Goal: Task Accomplishment & Management: Complete application form

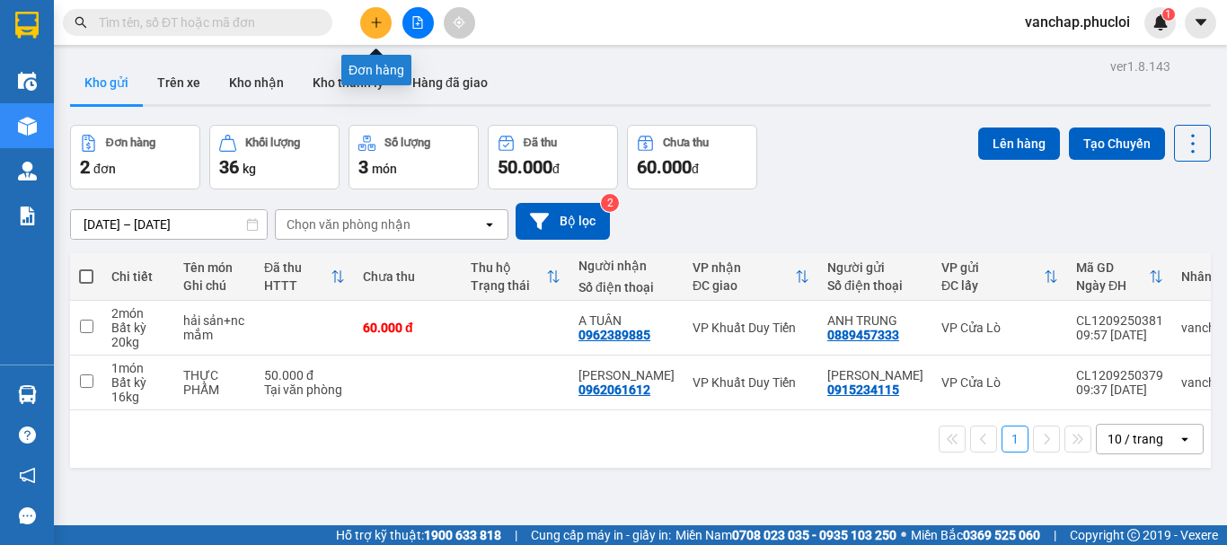
click at [367, 26] on button at bounding box center [375, 22] width 31 height 31
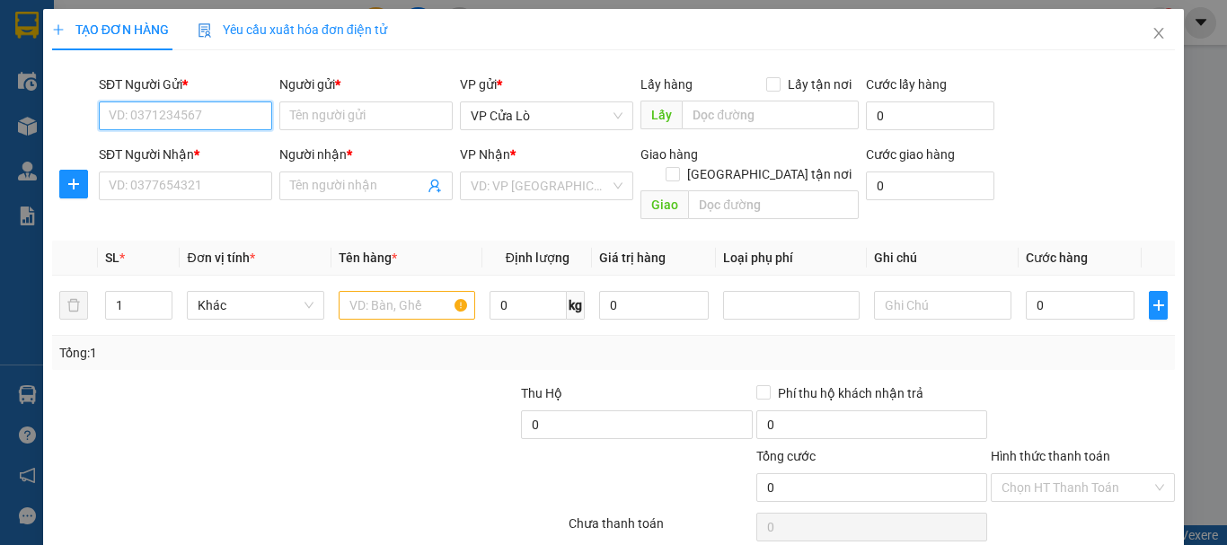
click at [190, 112] on input "SĐT Người Gửi *" at bounding box center [185, 116] width 173 height 29
type input "0977472479"
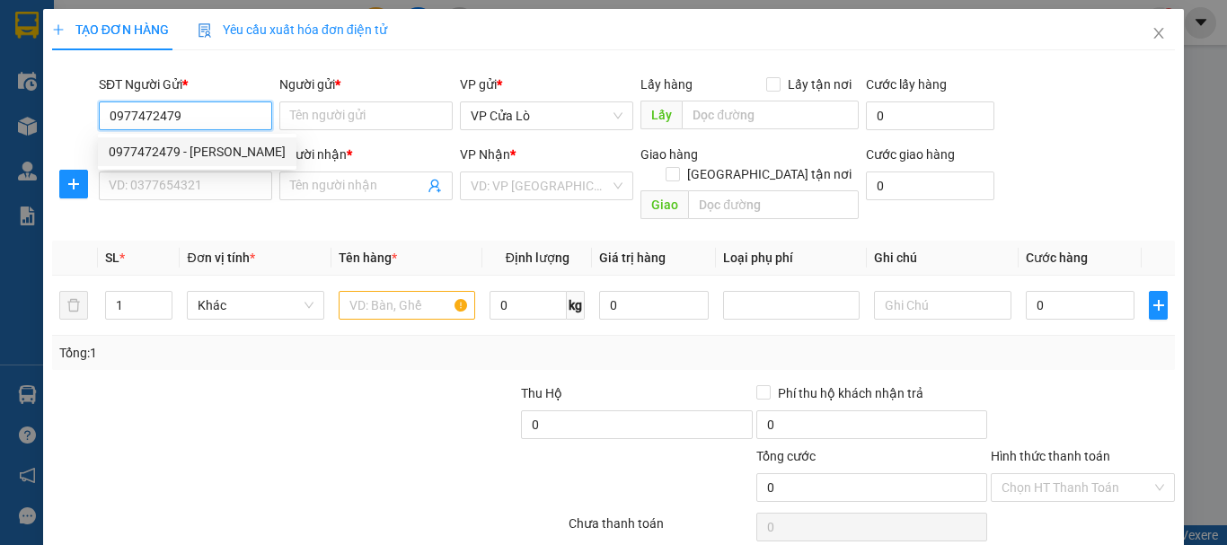
click at [213, 155] on div "0977472479 - [PERSON_NAME]" at bounding box center [197, 152] width 177 height 20
type input "[PERSON_NAME]"
type input "0977472479"
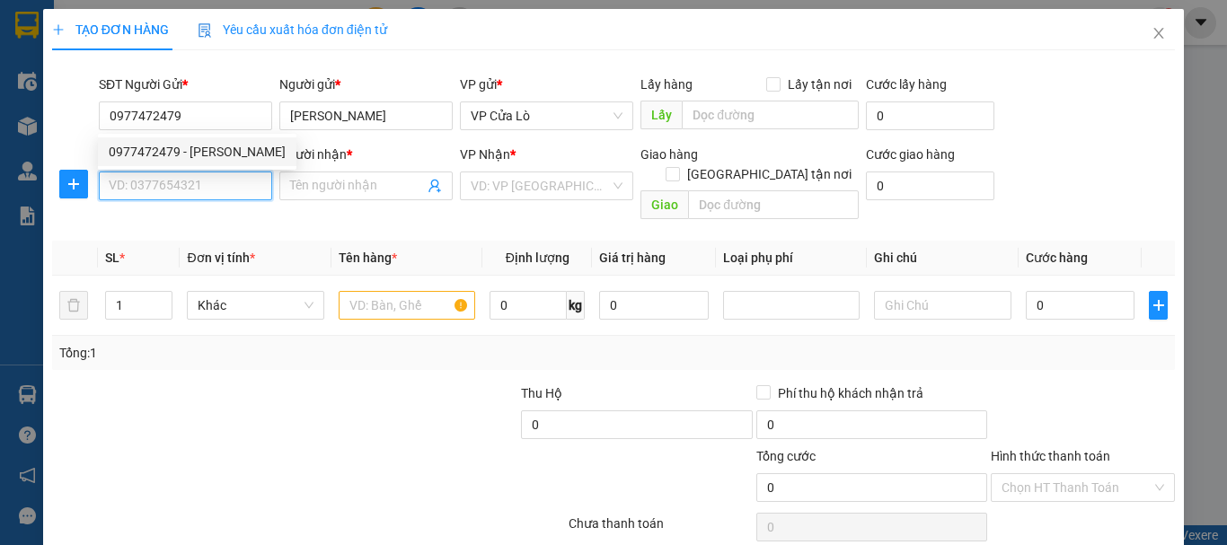
click at [217, 179] on input "SĐT Người Nhận *" at bounding box center [185, 186] width 173 height 29
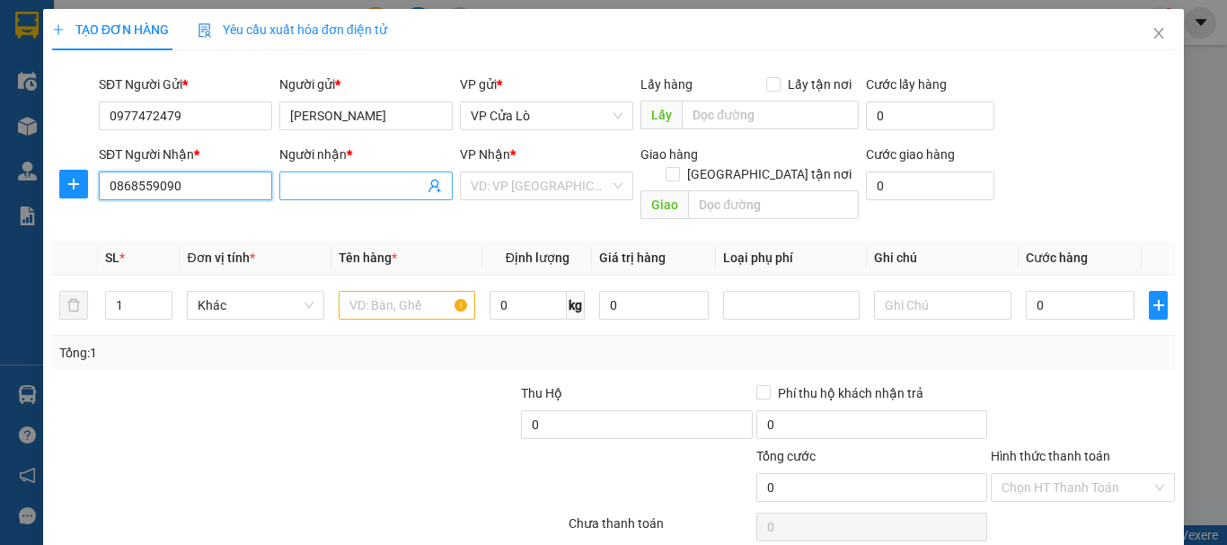
type input "0868559090"
click at [323, 180] on input "Người nhận *" at bounding box center [357, 186] width 134 height 20
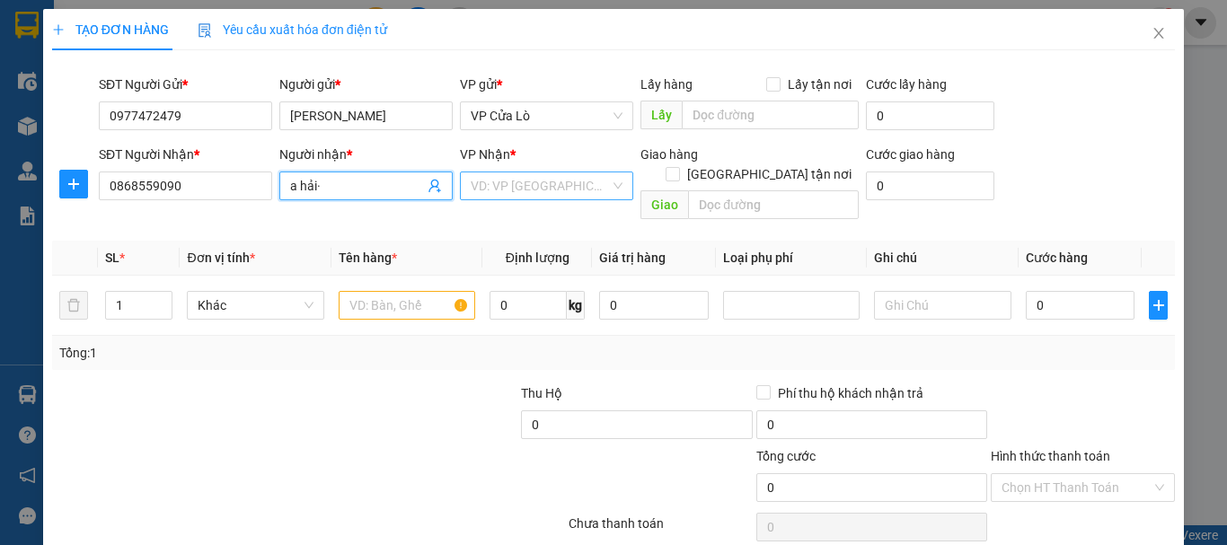
type input "a hải·"
click at [512, 194] on input "search" at bounding box center [540, 185] width 139 height 27
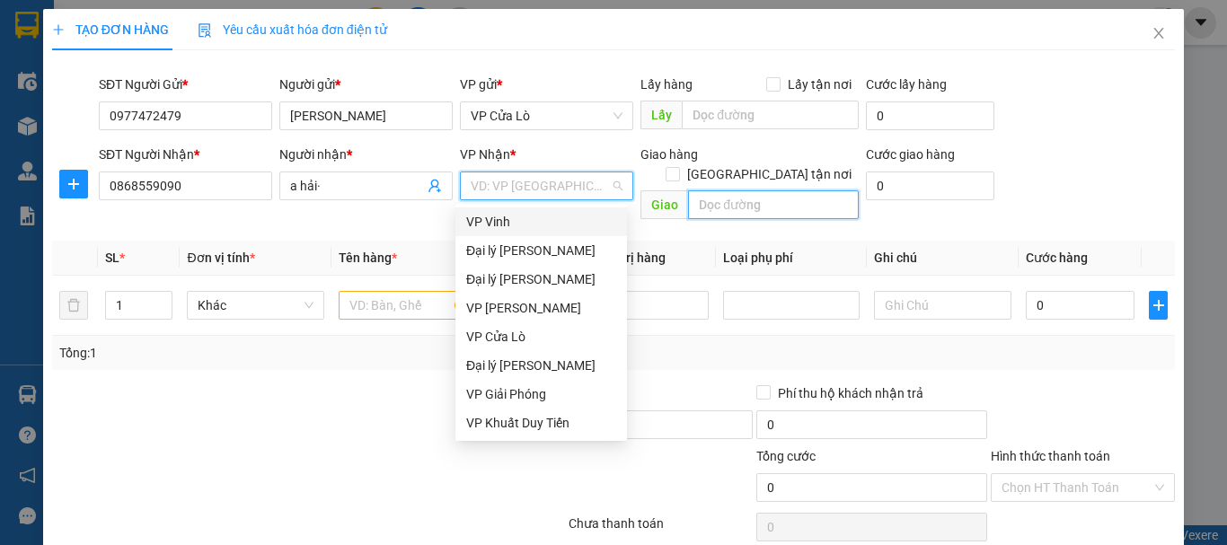
click at [740, 190] on input "text" at bounding box center [773, 204] width 171 height 29
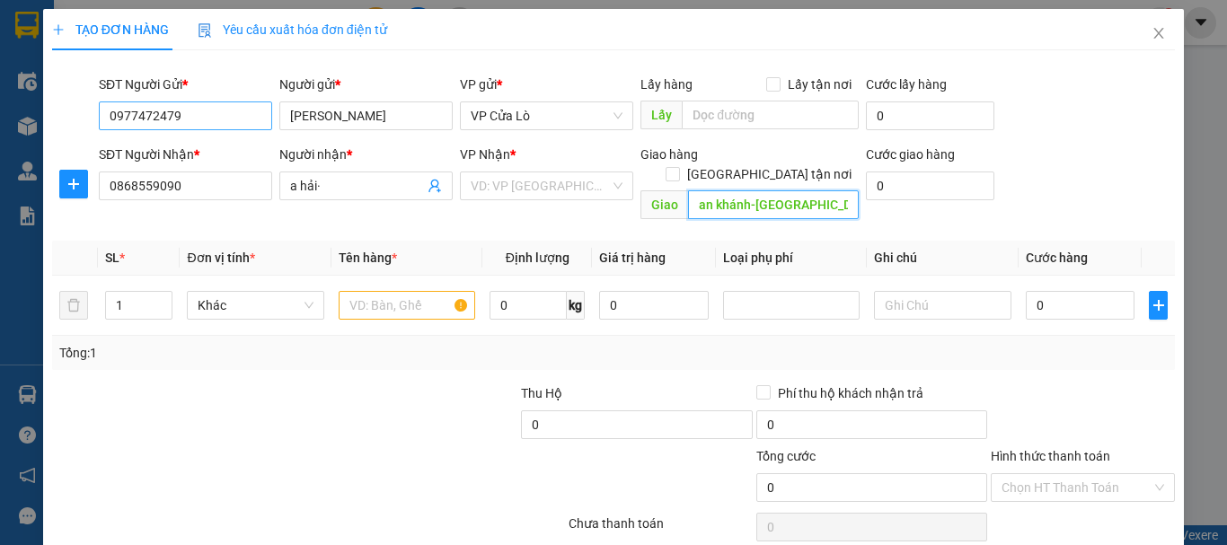
scroll to position [0, 115]
drag, startPoint x: 752, startPoint y: 179, endPoint x: 865, endPoint y: 194, distance: 114.2
click at [754, 190] on input "pt1-a145 splendora an khánh-[GEOGRAPHIC_DATA]-[GEOGRAPHIC_DATA]" at bounding box center [773, 204] width 171 height 29
drag, startPoint x: 840, startPoint y: 184, endPoint x: 703, endPoint y: 183, distance: 136.6
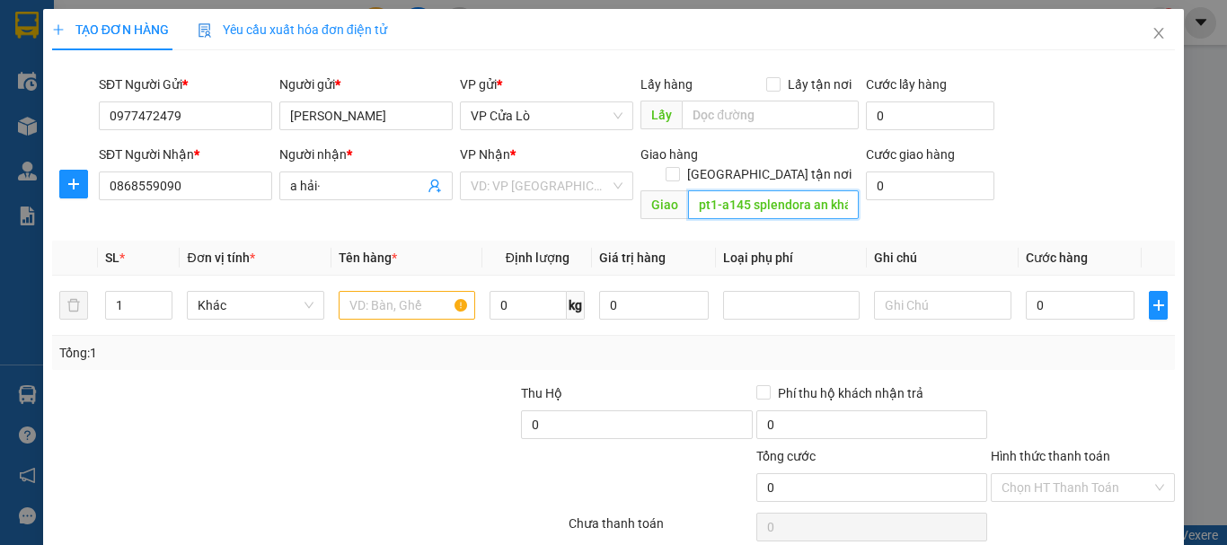
click at [669, 193] on span "Giao pt1-a145 splendora an khánh-[GEOGRAPHIC_DATA]-[GEOGRAPHIC_DATA]" at bounding box center [750, 204] width 218 height 29
type input "pt1-a145 splendora an khánh-[GEOGRAPHIC_DATA]-[GEOGRAPHIC_DATA]"
click at [822, 219] on div "Transit Pickup Surcharge Ids Transit Deliver Surcharge Ids Transit Deliver Surc…" at bounding box center [613, 354] width 1123 height 579
click at [897, 188] on input "0" at bounding box center [930, 186] width 128 height 29
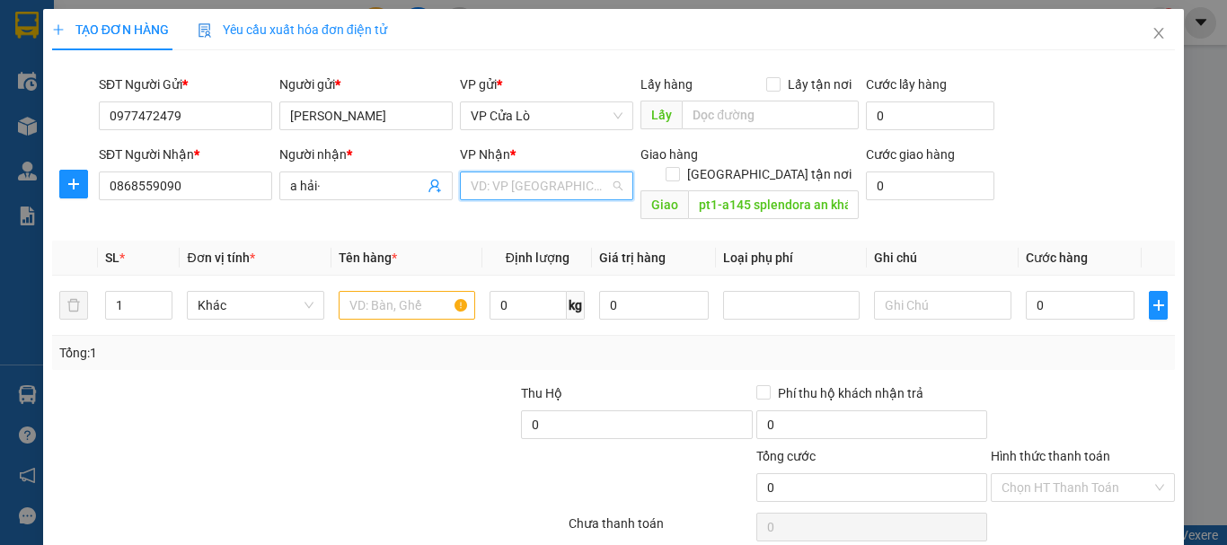
click at [571, 177] on input "search" at bounding box center [540, 185] width 139 height 27
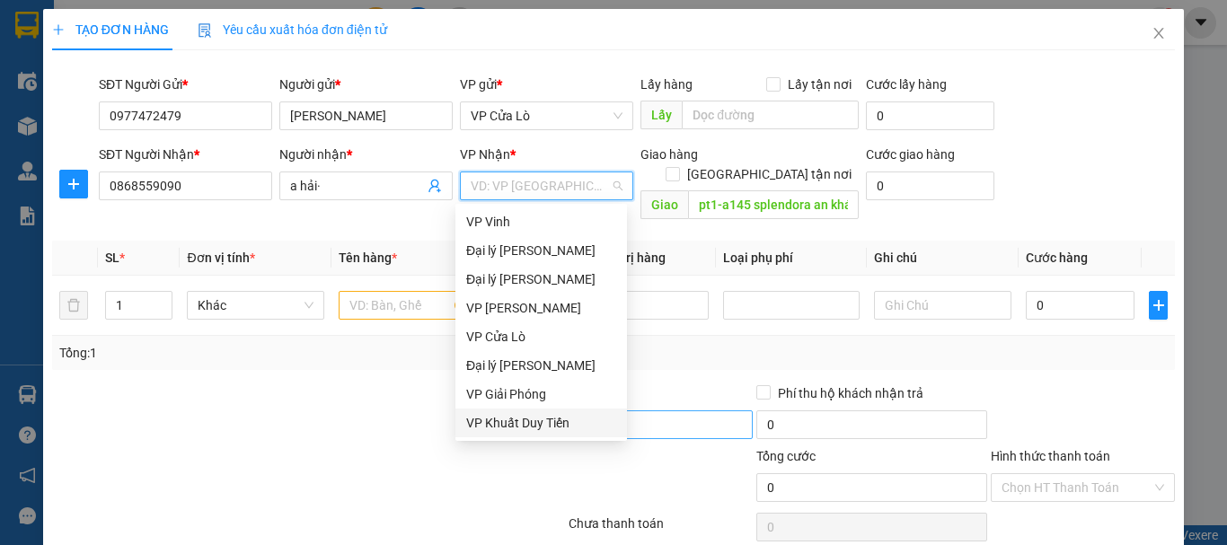
drag, startPoint x: 516, startPoint y: 418, endPoint x: 531, endPoint y: 405, distance: 19.8
click at [515, 416] on div "VP Khuất Duy Tiến" at bounding box center [541, 423] width 150 height 20
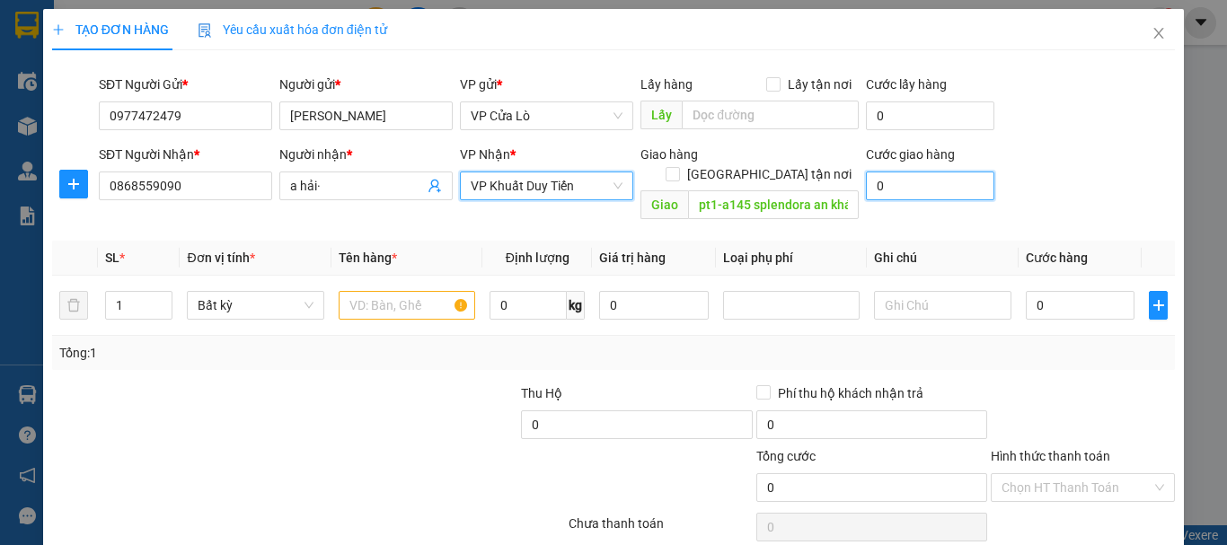
click at [941, 189] on input "0" at bounding box center [930, 186] width 128 height 29
type input "9"
type input "90"
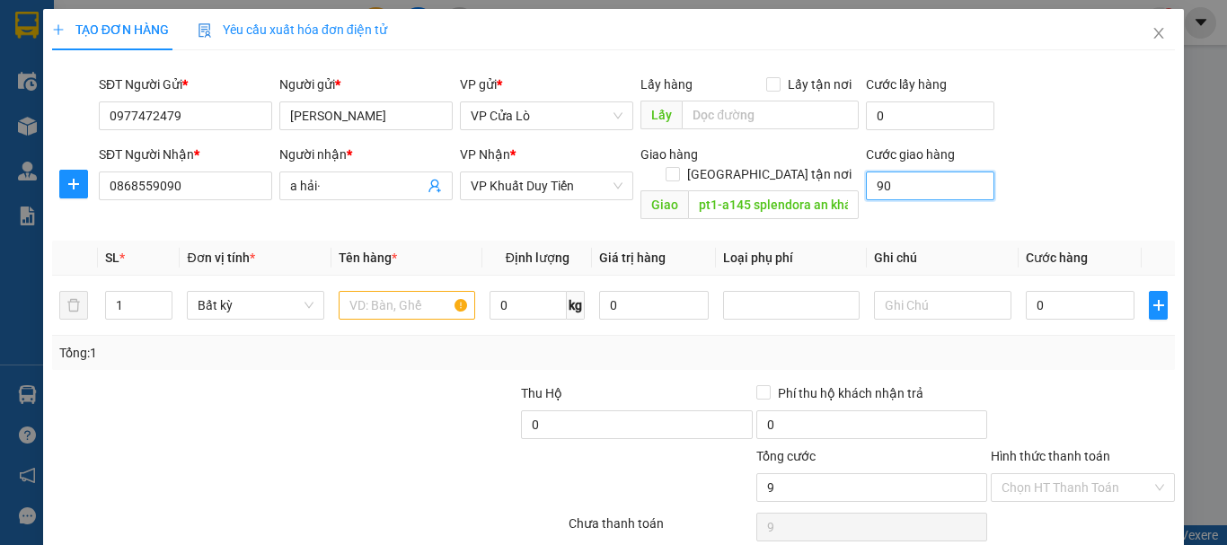
type input "90"
type input "900"
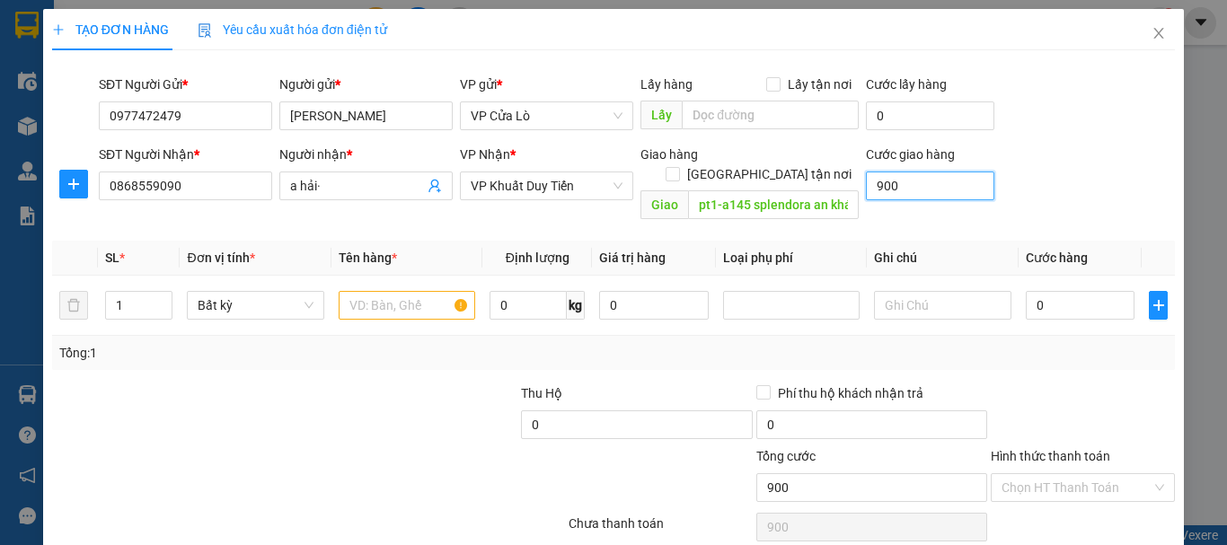
type input "9.000"
type input "90.000"
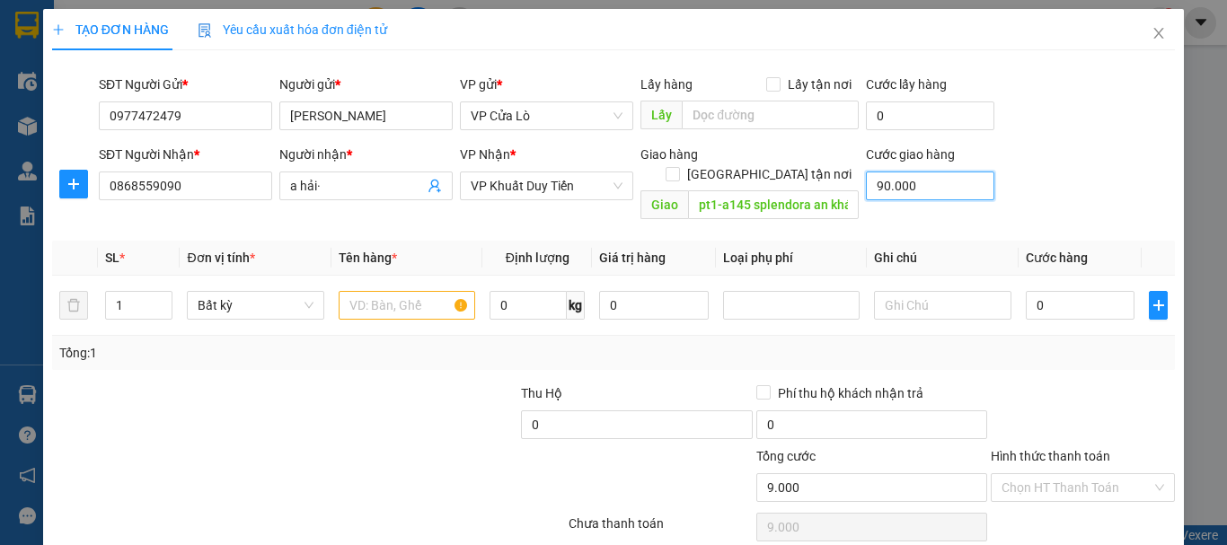
type input "90.000"
type input "900.000"
type input "90.000"
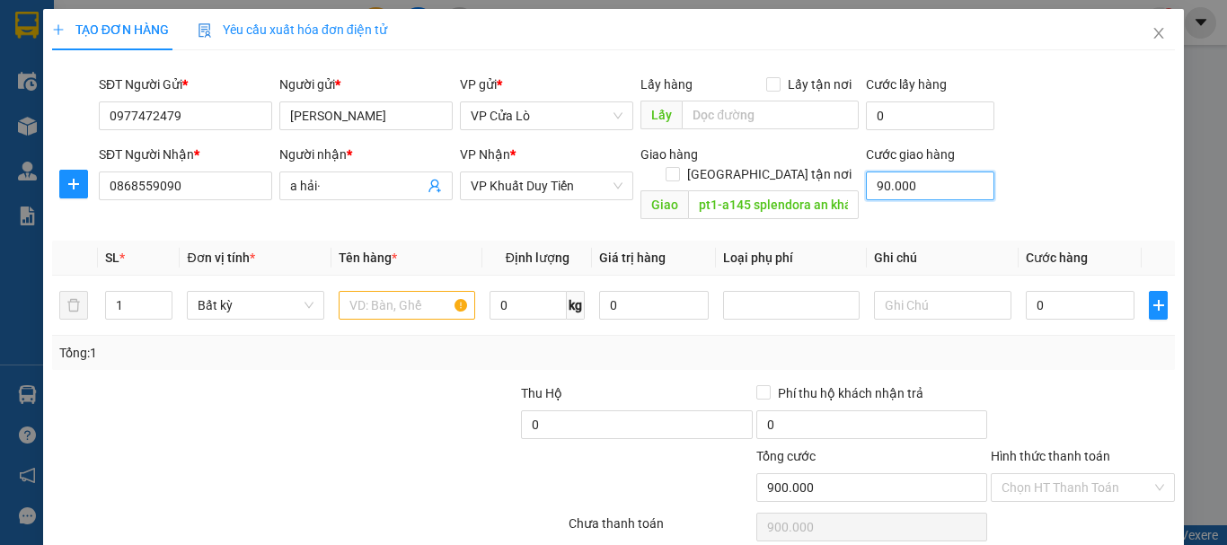
type input "90.000"
click at [424, 291] on input "text" at bounding box center [407, 305] width 137 height 29
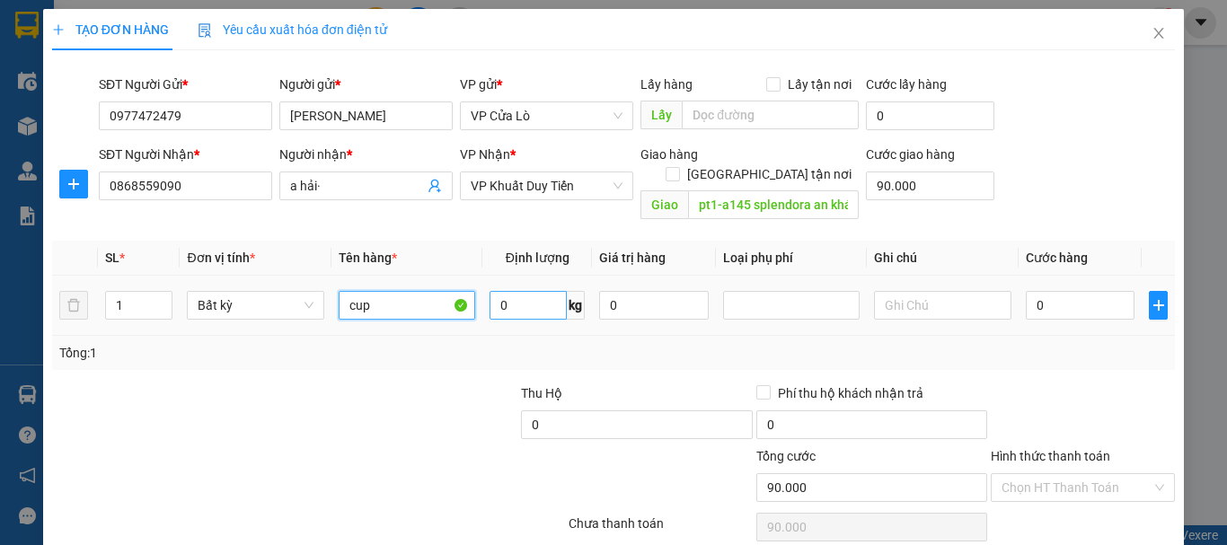
type input "cup"
drag, startPoint x: 542, startPoint y: 278, endPoint x: 568, endPoint y: 295, distance: 31.1
click at [541, 291] on input "0" at bounding box center [528, 305] width 77 height 29
type input "23"
click at [452, 343] on div "Tổng: 1" at bounding box center [267, 353] width 416 height 20
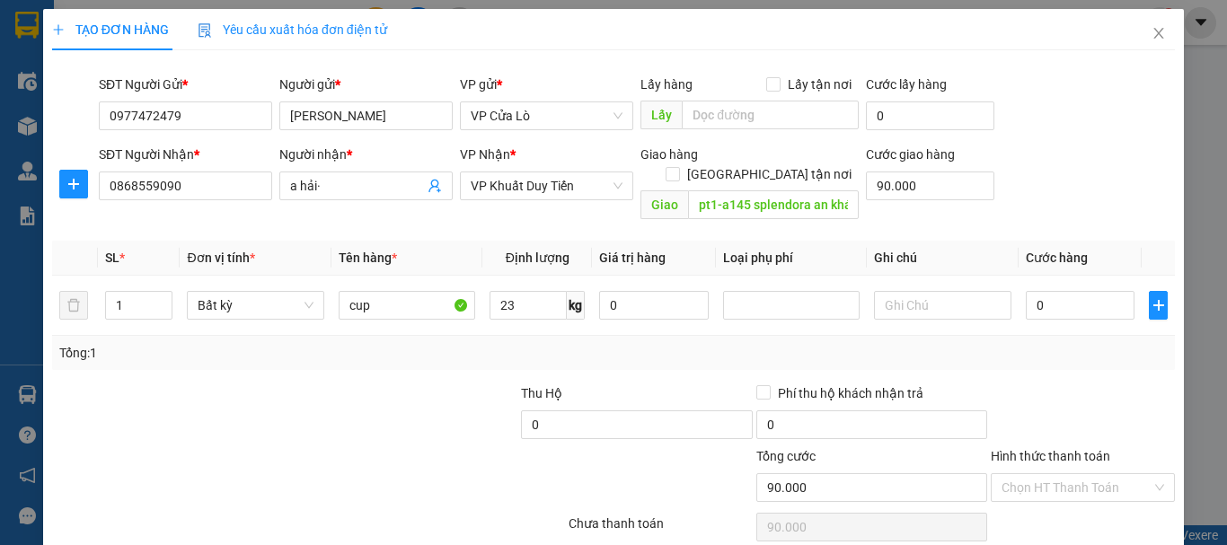
click at [452, 343] on div "Tổng: 1" at bounding box center [267, 353] width 416 height 20
type input "60.000"
type input "150.000"
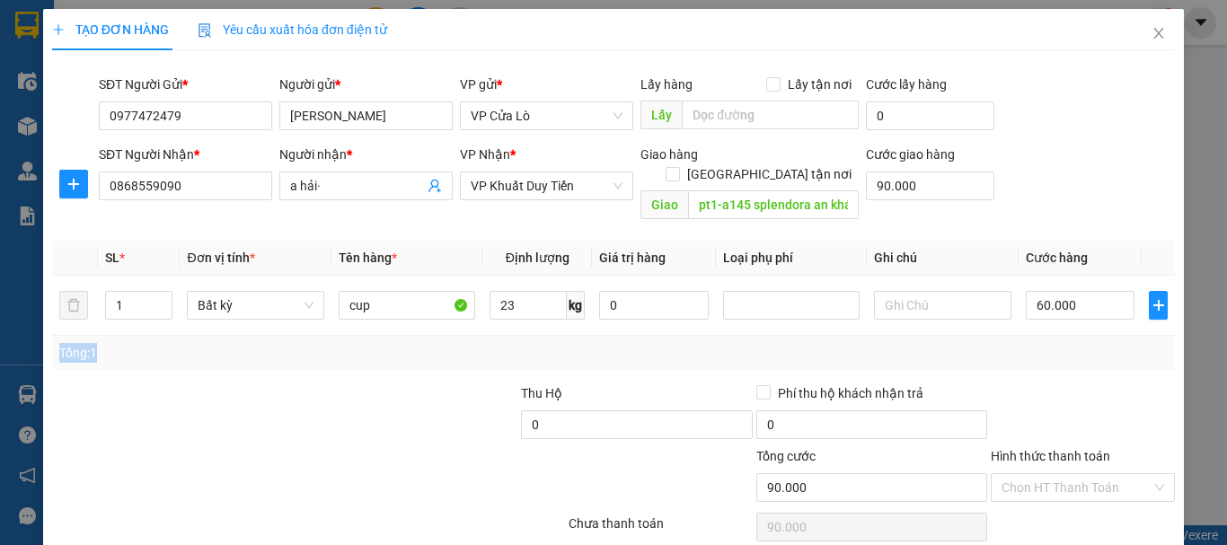
type input "150.000"
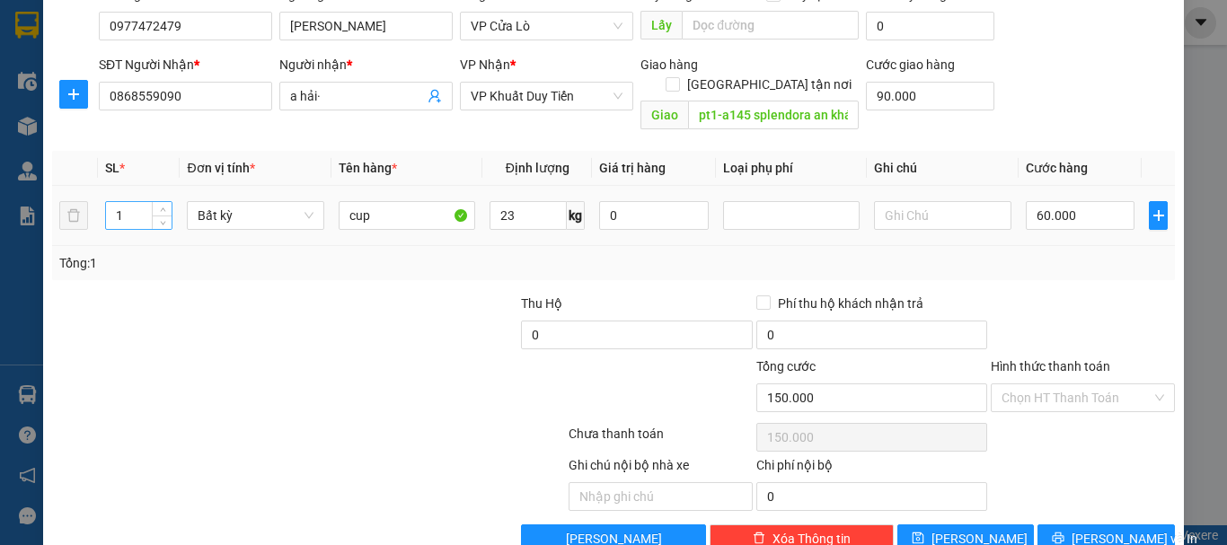
click at [140, 202] on input "1" at bounding box center [139, 215] width 66 height 27
type input "2"
click at [230, 296] on div at bounding box center [167, 325] width 234 height 63
click at [1038, 201] on input "60.000" at bounding box center [1081, 215] width 110 height 29
click at [1035, 201] on input "60.000" at bounding box center [1081, 215] width 110 height 29
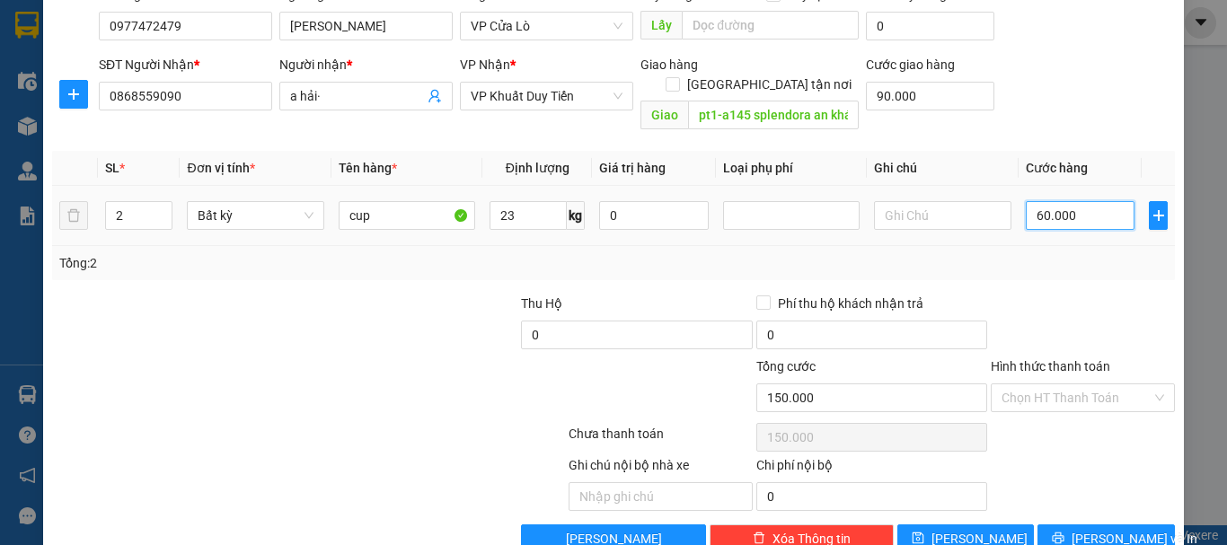
type input "0.000"
type input "90.000"
type input "70.000"
type input "160.000"
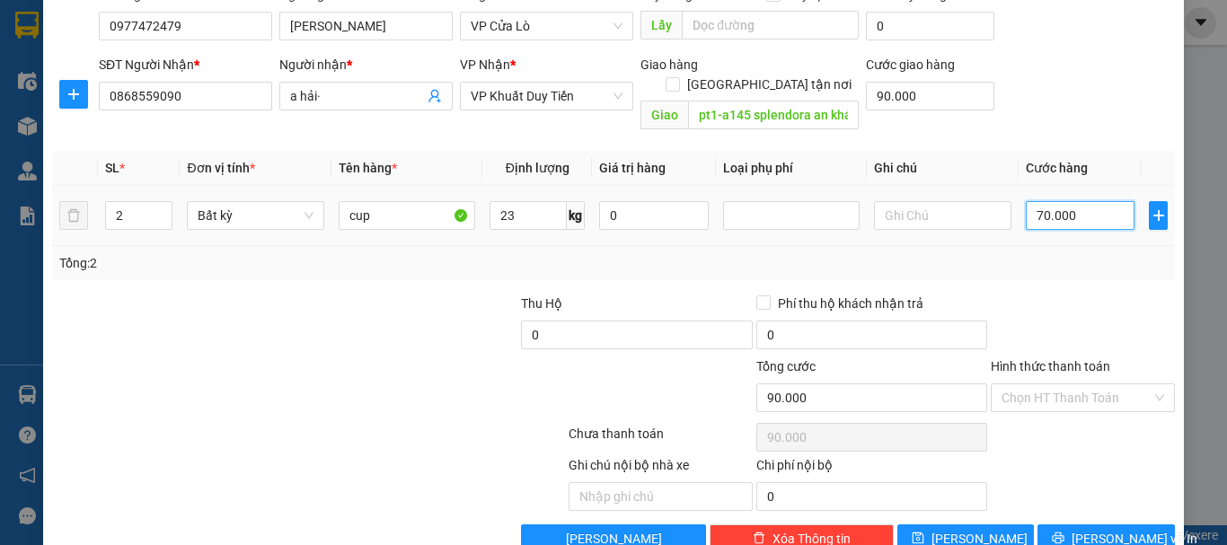
type input "160.000"
click at [1007, 294] on div at bounding box center [1083, 325] width 188 height 63
click at [949, 256] on div "Tổng: 2" at bounding box center [613, 263] width 1123 height 34
click at [1039, 201] on input "70.000" at bounding box center [1081, 215] width 110 height 29
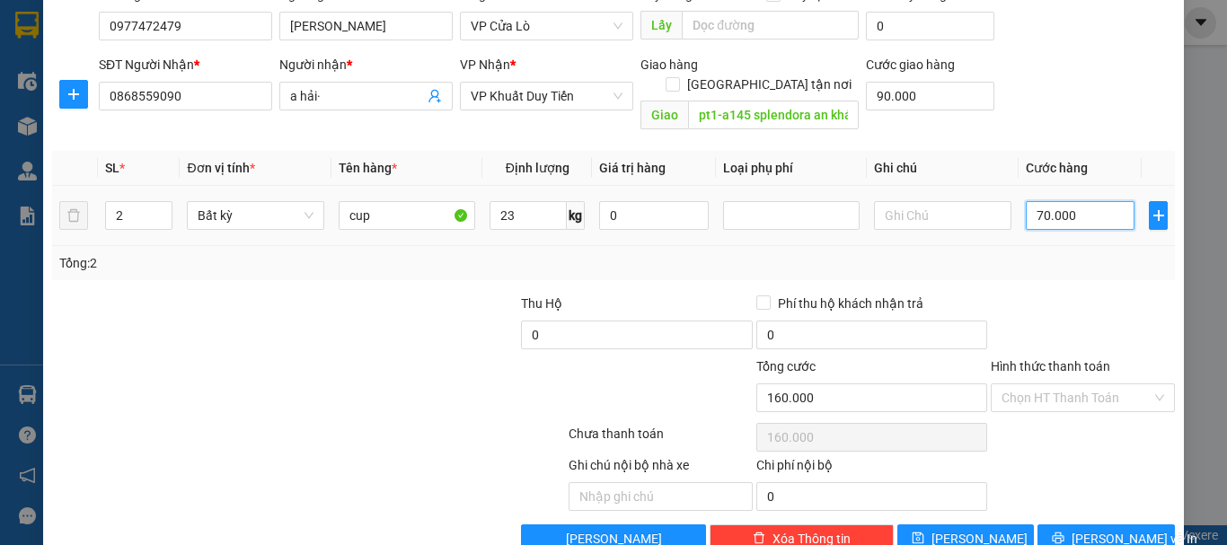
click at [1030, 201] on input "70.000" at bounding box center [1081, 215] width 110 height 29
type input "0.000"
type input "90.000"
type input "10.000"
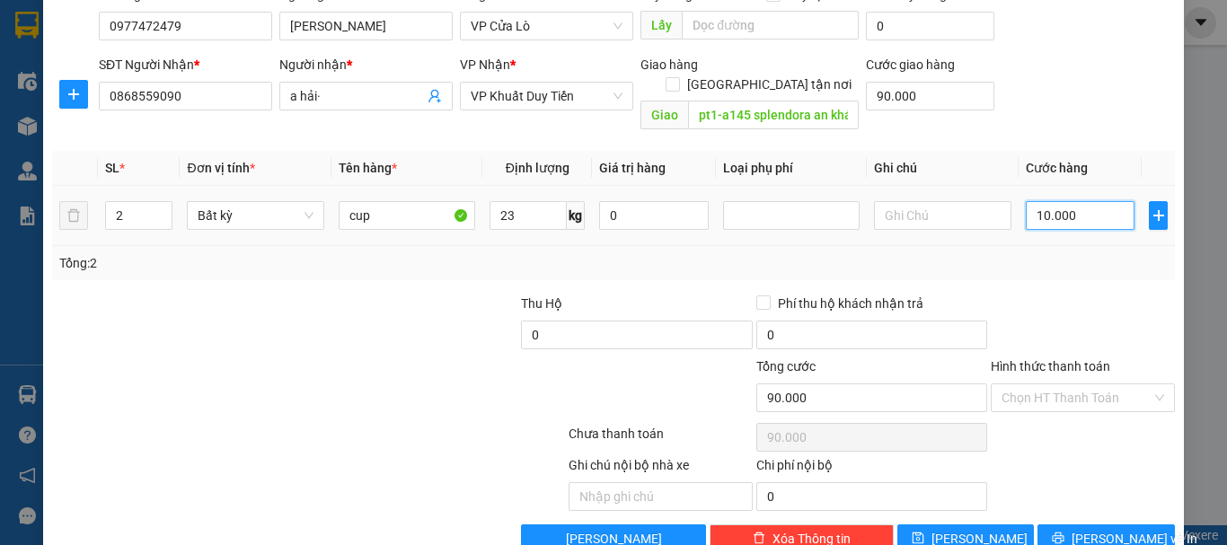
type input "100.000"
type input "190.000"
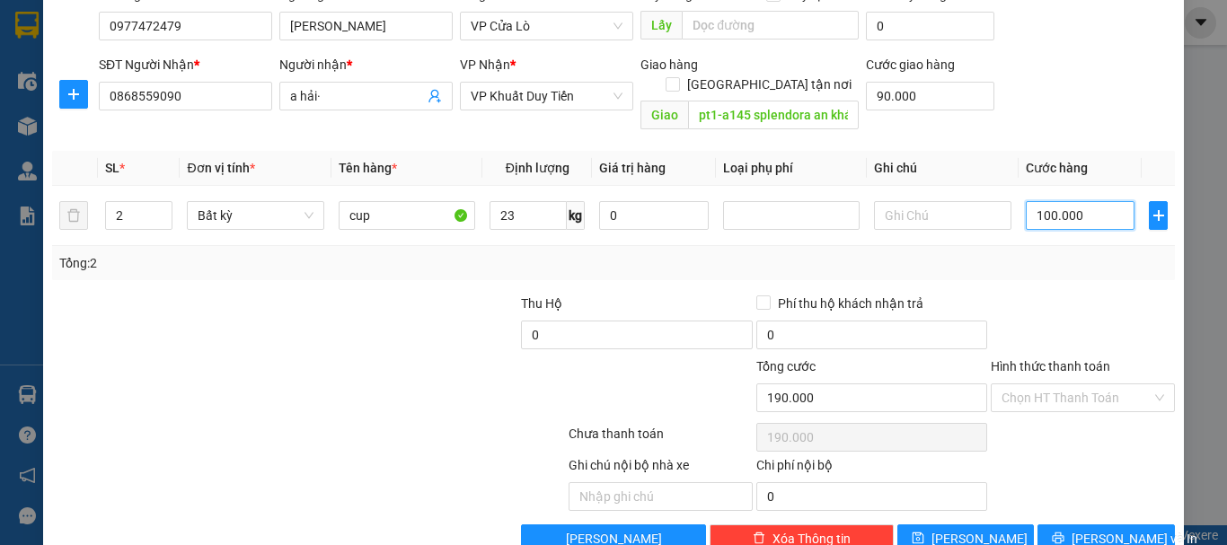
type input "100.000"
click at [1038, 253] on div "Tổng: 2" at bounding box center [613, 263] width 1109 height 20
click at [1089, 384] on input "Hình thức thanh toán" at bounding box center [1077, 397] width 150 height 27
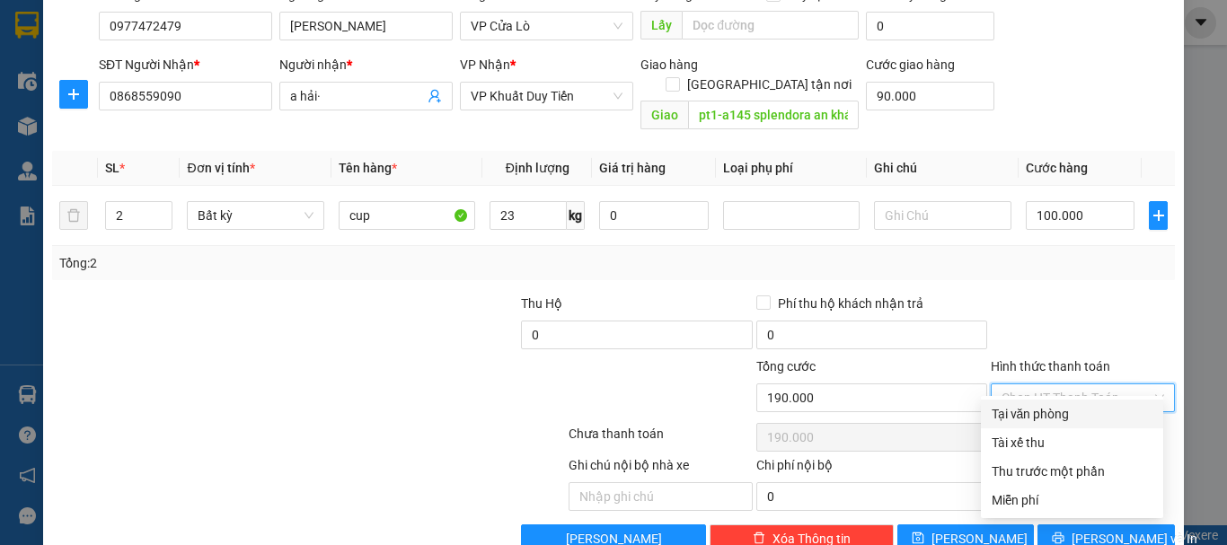
click at [1054, 420] on div "Tại văn phòng" at bounding box center [1072, 414] width 161 height 20
type input "0"
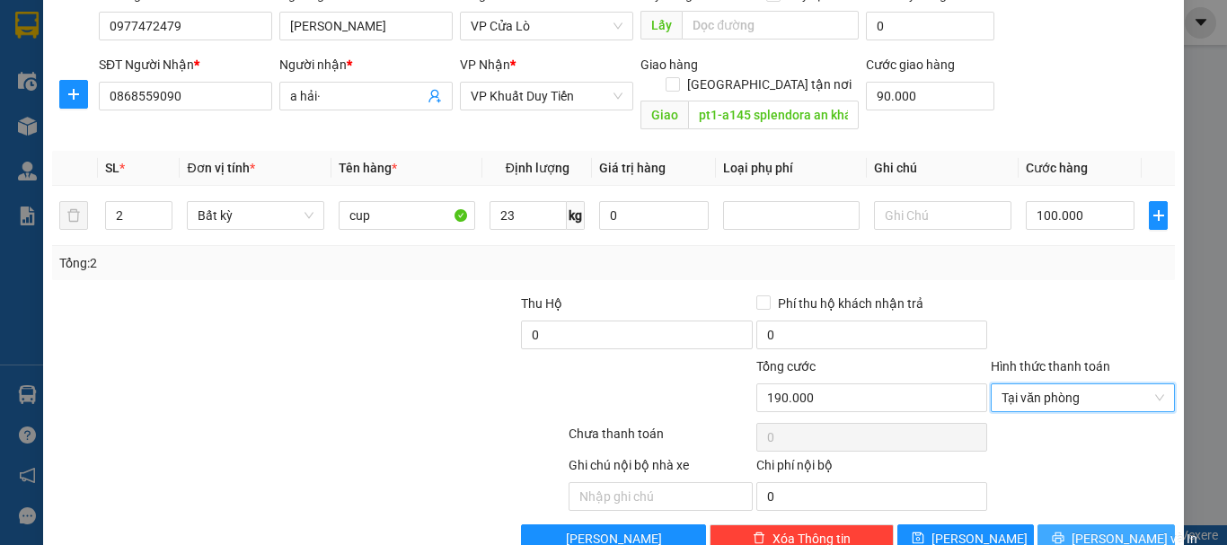
click at [1065, 532] on icon "printer" at bounding box center [1058, 538] width 13 height 13
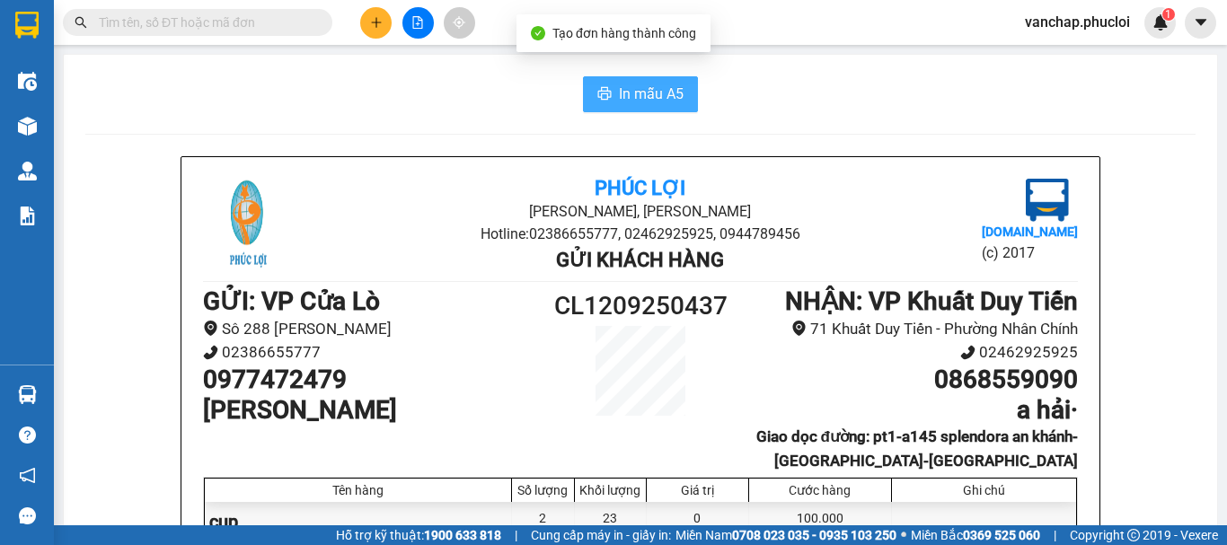
click at [619, 102] on span "In mẫu A5" at bounding box center [651, 94] width 65 height 22
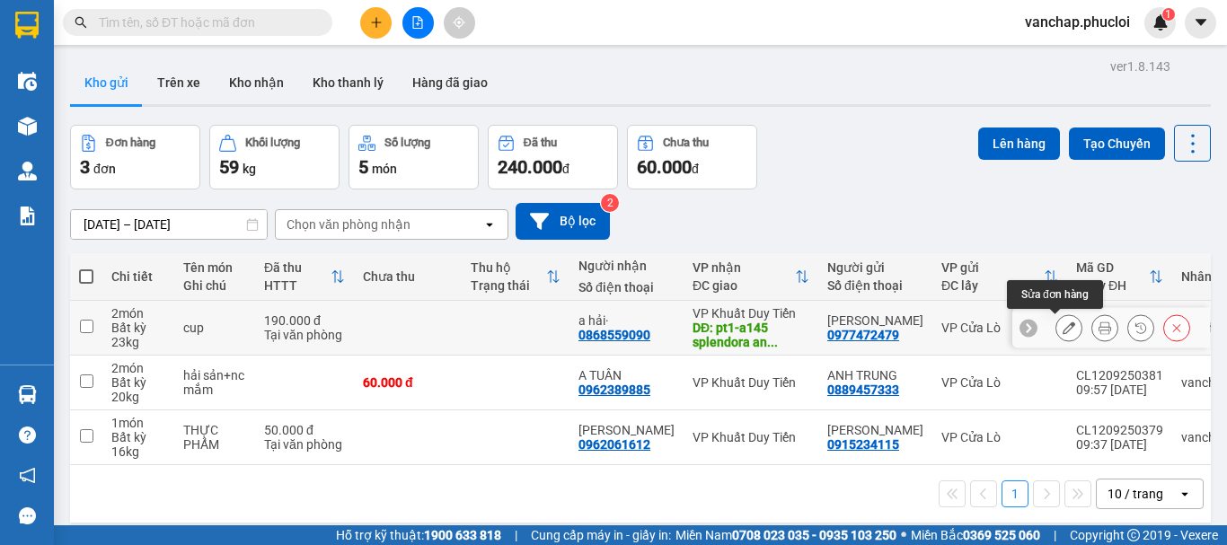
click at [1063, 331] on icon at bounding box center [1069, 328] width 13 height 13
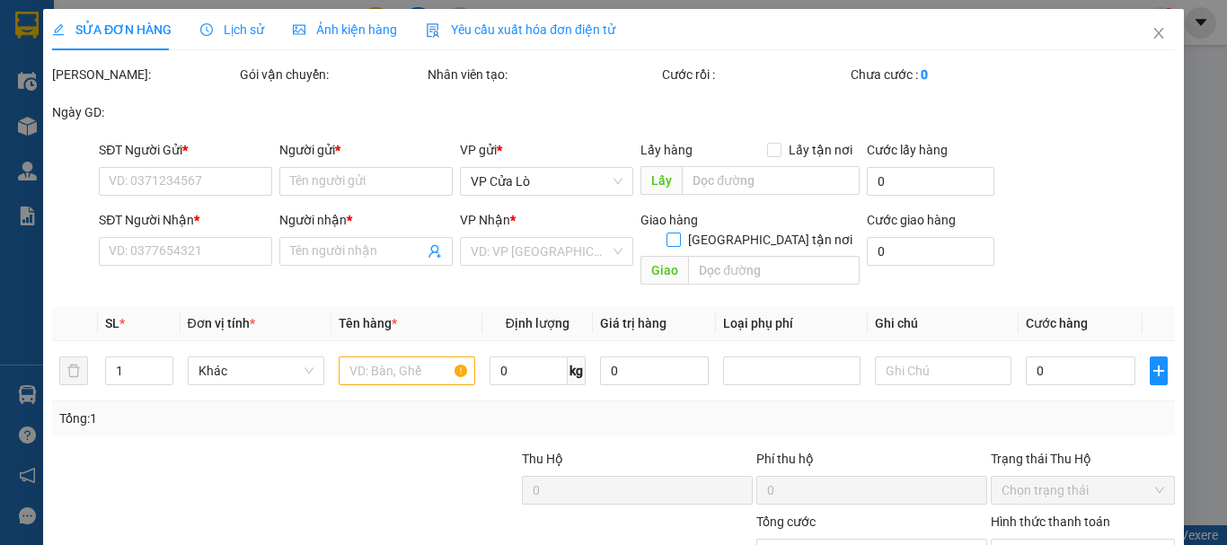
type input "0977472479"
type input "[PERSON_NAME]"
type input "0868559090"
type input "a hải·"
type input "pt1-a145 splendora an khánh-[GEOGRAPHIC_DATA]-[GEOGRAPHIC_DATA]"
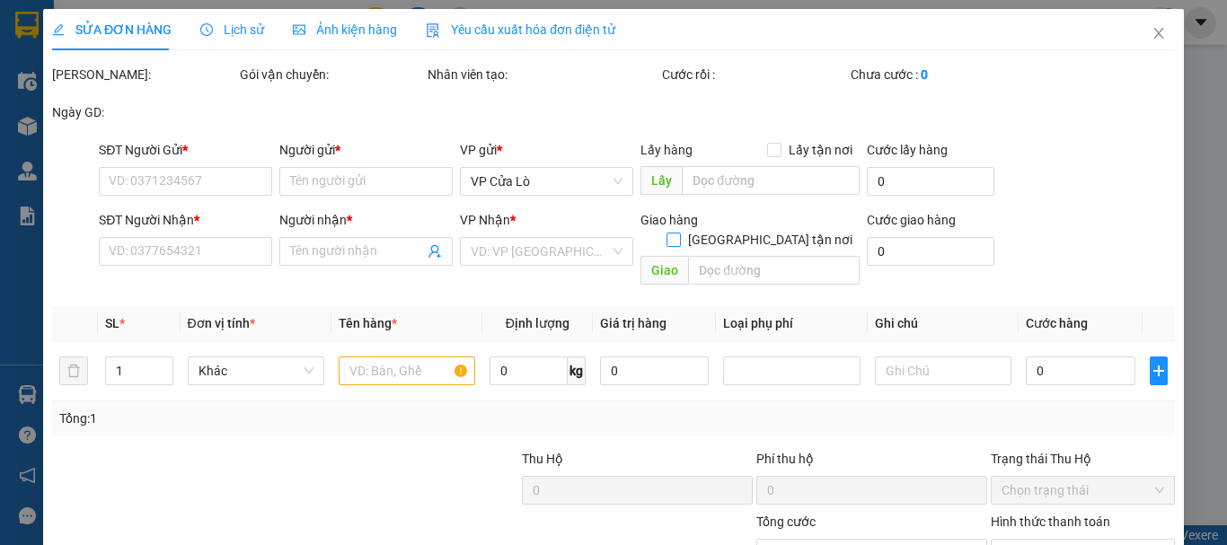
type input "90.000"
type input "190.000"
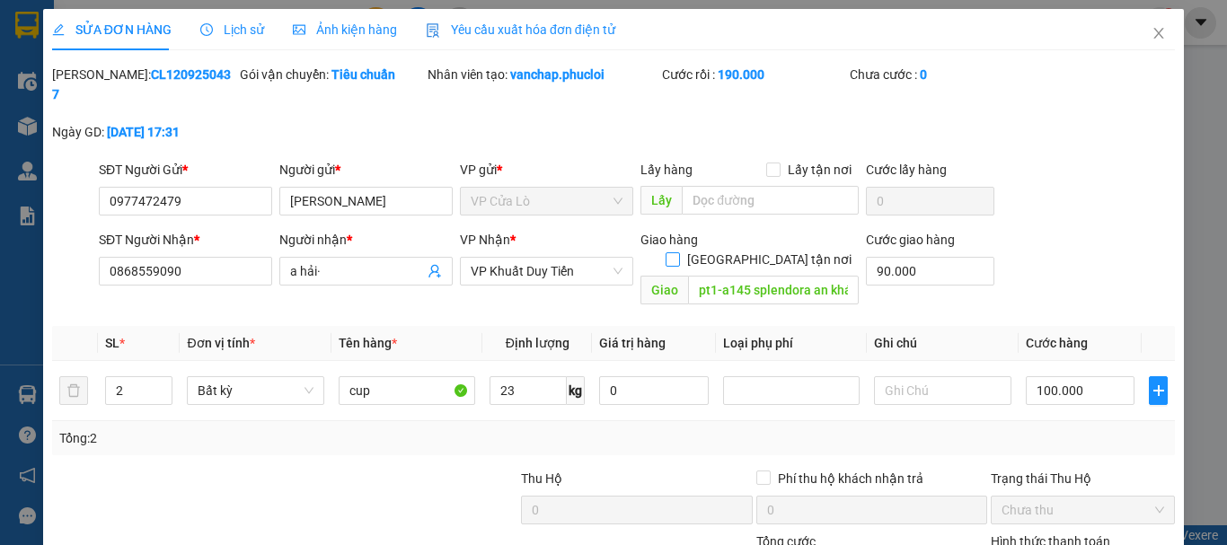
click at [769, 250] on span "[GEOGRAPHIC_DATA] tận nơi" at bounding box center [769, 260] width 179 height 20
click at [678, 252] on input "[GEOGRAPHIC_DATA] tận nơi" at bounding box center [672, 258] width 13 height 13
checkbox input "true"
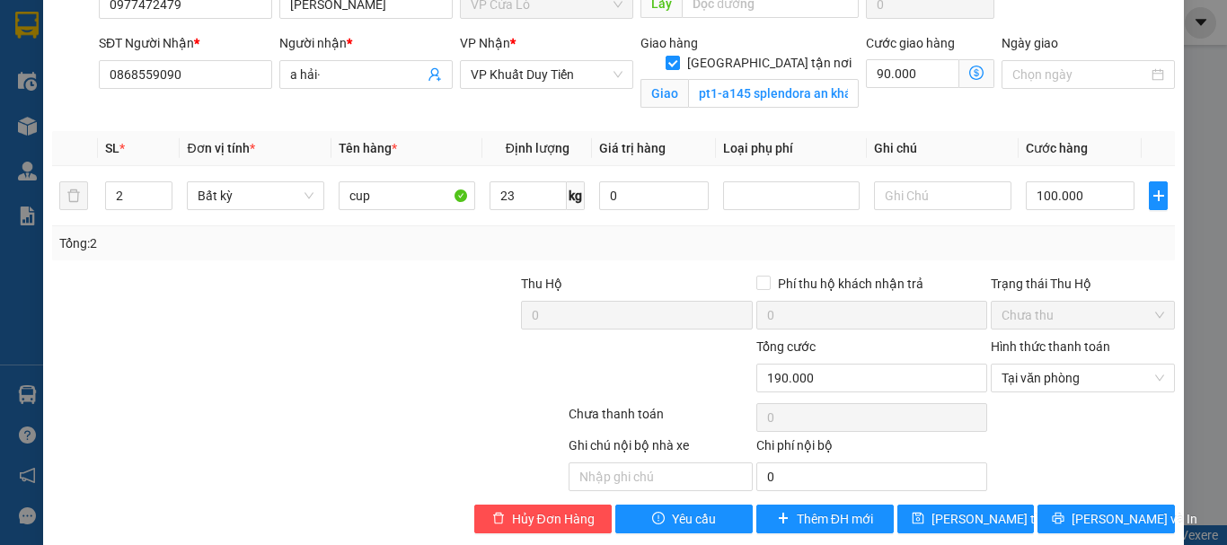
scroll to position [200, 0]
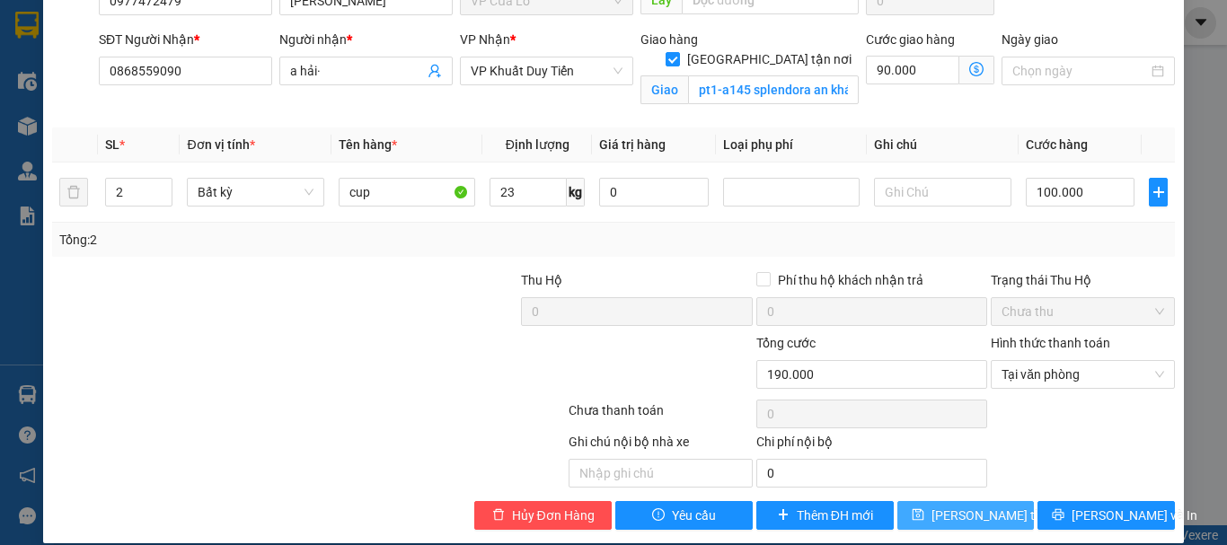
click at [939, 506] on span "[PERSON_NAME] thay đổi" at bounding box center [1004, 516] width 144 height 20
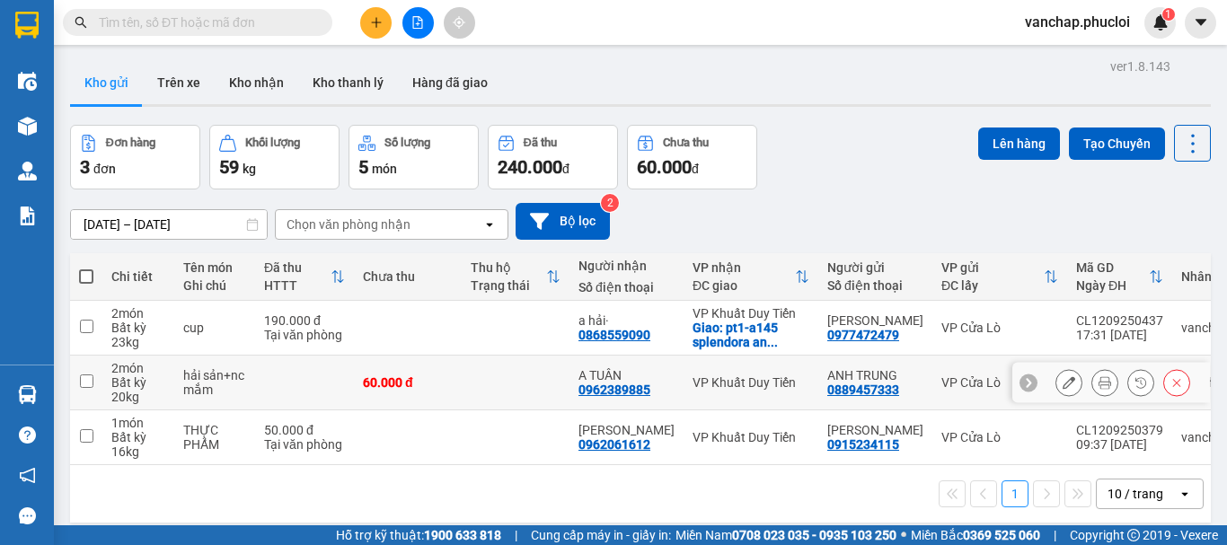
click at [89, 384] on input "checkbox" at bounding box center [86, 381] width 13 height 13
checkbox input "true"
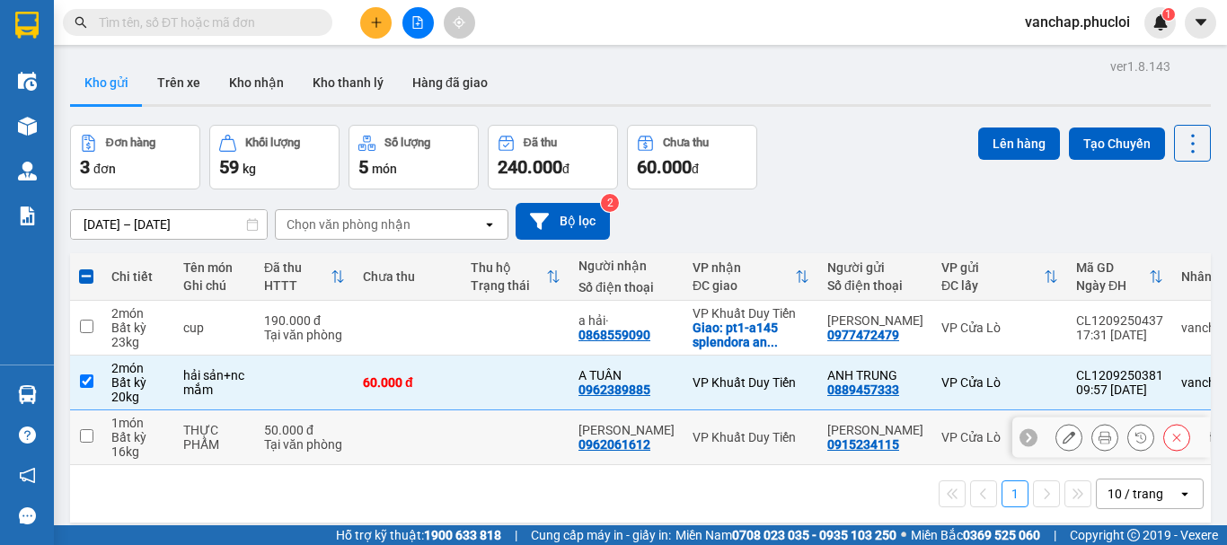
click at [87, 432] on input "checkbox" at bounding box center [86, 435] width 13 height 13
checkbox input "true"
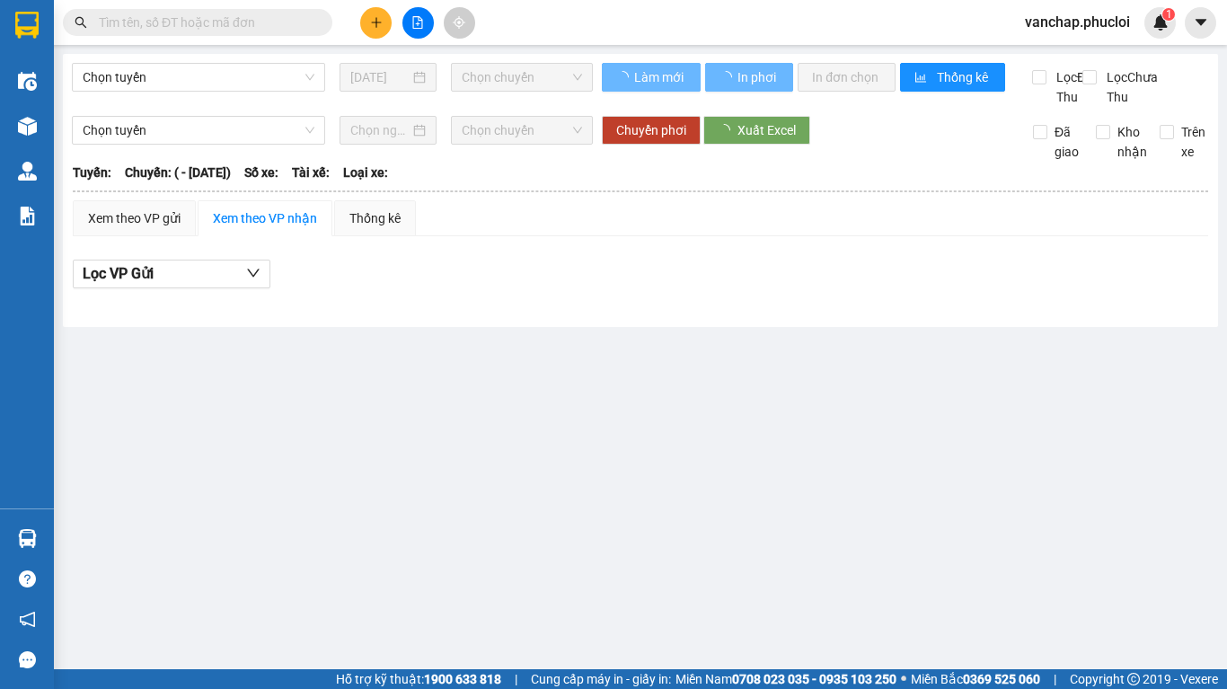
type input "[DATE]"
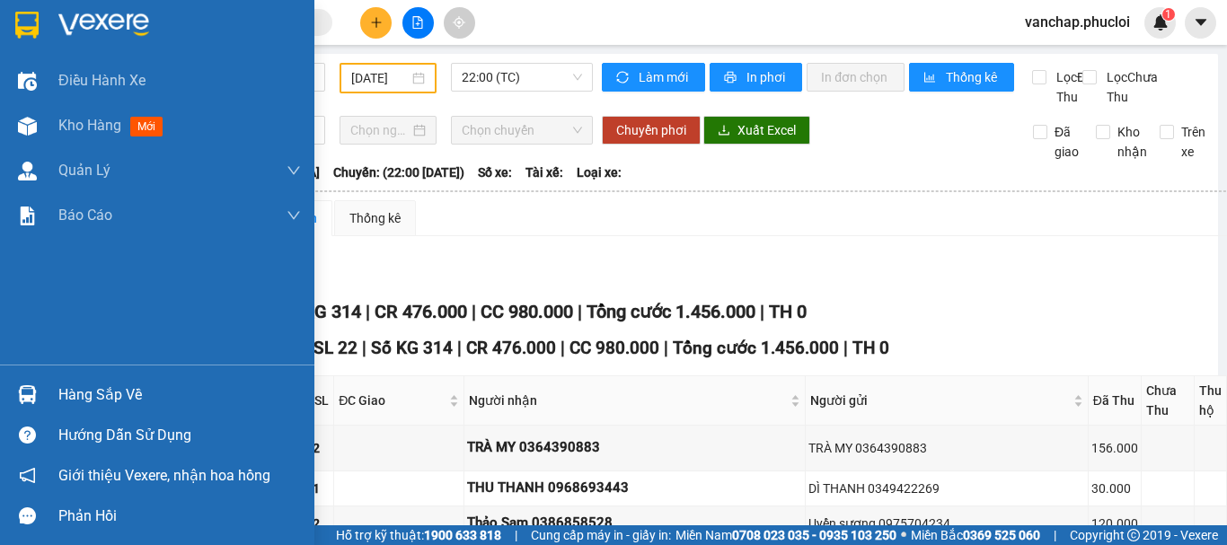
click at [46, 28] on div at bounding box center [157, 29] width 314 height 58
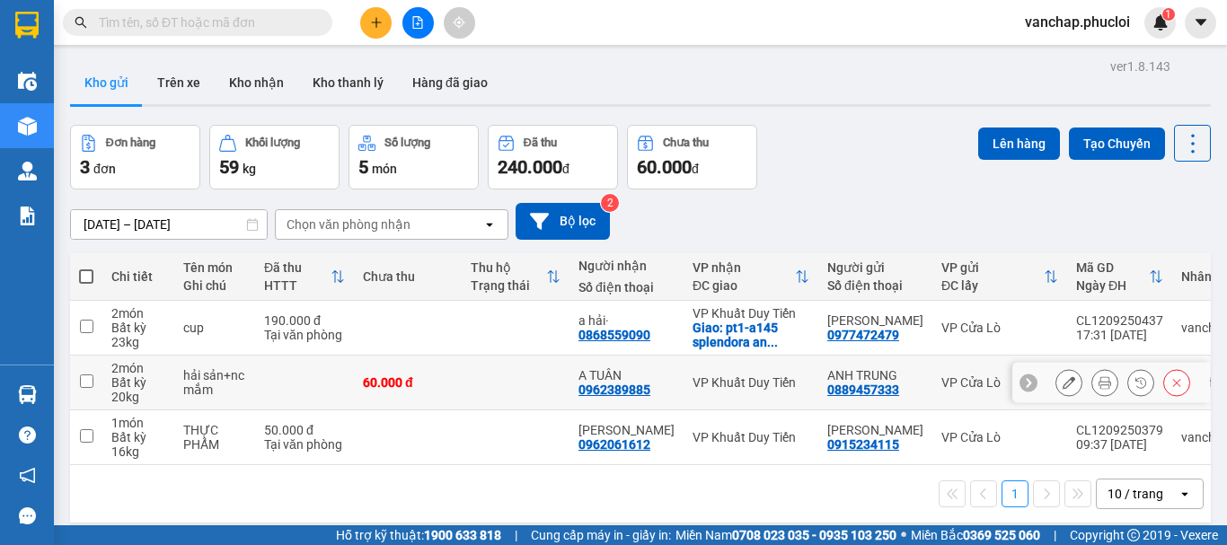
click at [84, 382] on input "checkbox" at bounding box center [86, 381] width 13 height 13
checkbox input "true"
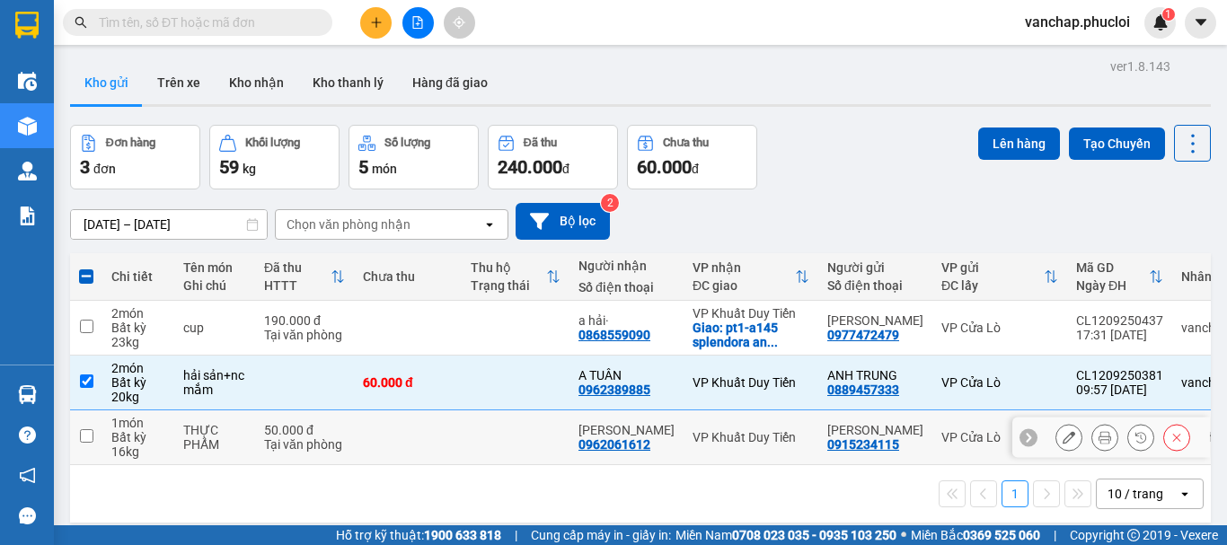
click at [87, 431] on input "checkbox" at bounding box center [86, 435] width 13 height 13
checkbox input "true"
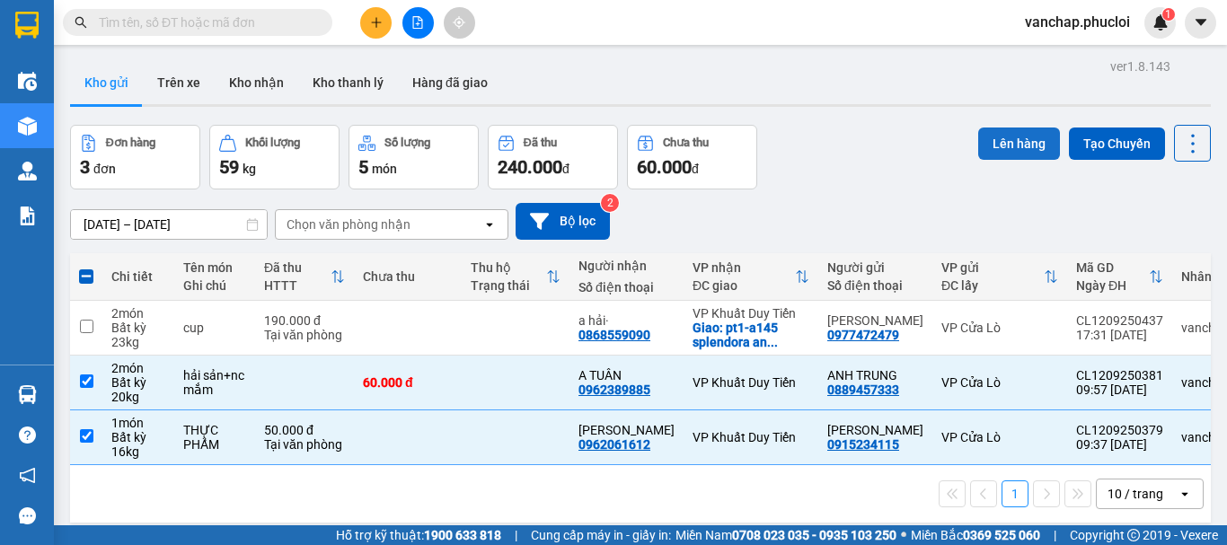
click at [1003, 133] on button "Lên hàng" at bounding box center [1019, 144] width 82 height 32
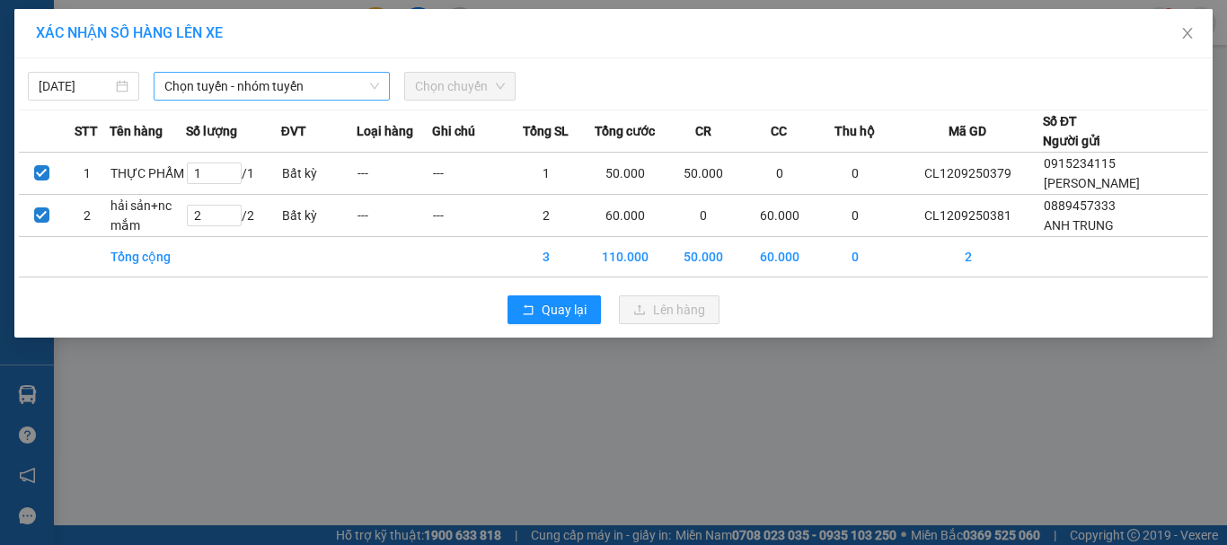
click at [217, 91] on span "Chọn tuyến - nhóm tuyến" at bounding box center [271, 86] width 215 height 27
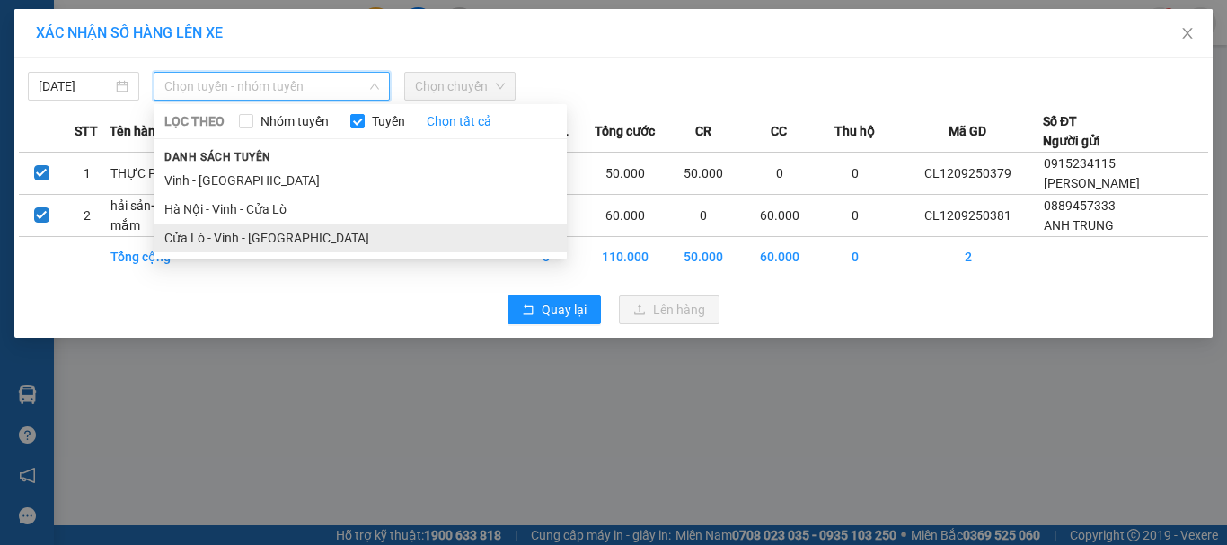
click at [212, 246] on li "Cửa Lò - Vinh - Hà Nội" at bounding box center [360, 238] width 413 height 29
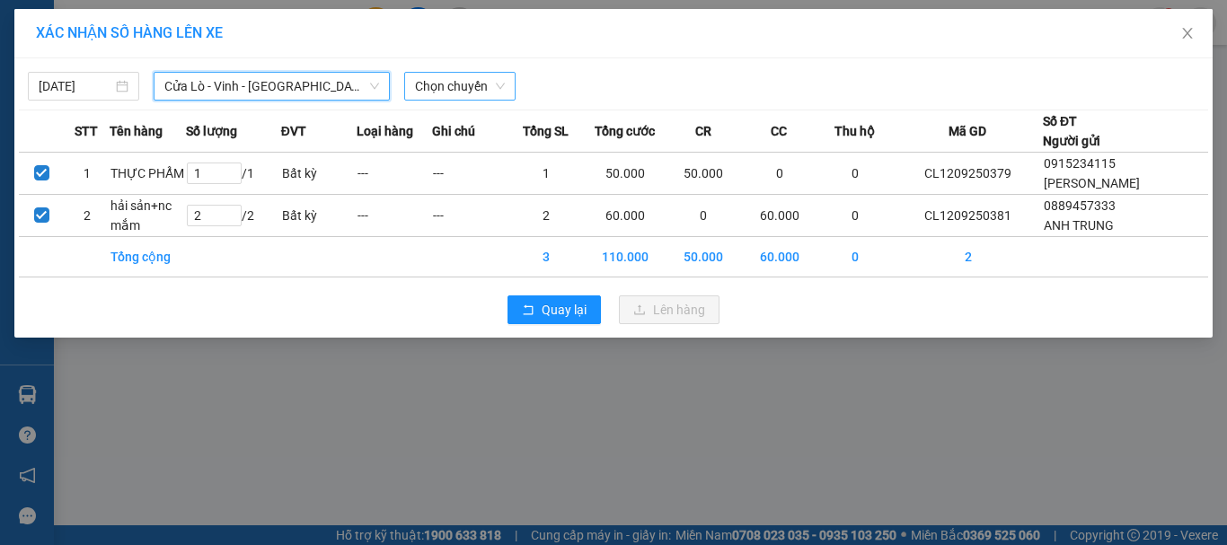
click at [416, 93] on span "Chọn chuyến" at bounding box center [460, 86] width 90 height 27
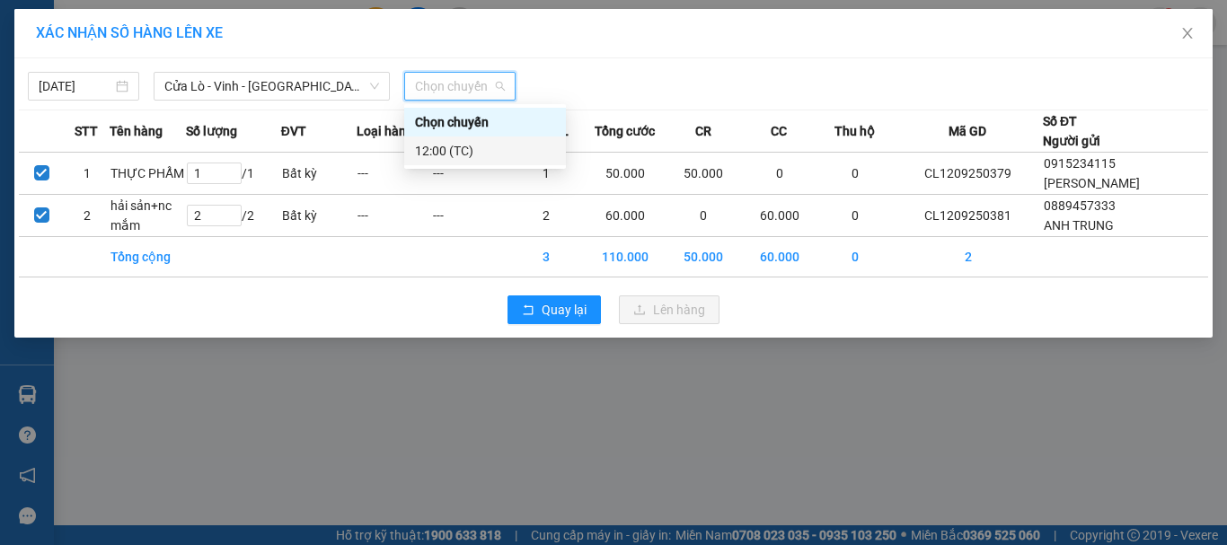
click at [422, 148] on div "12:00 (TC)" at bounding box center [485, 151] width 140 height 20
